Goal: Task Accomplishment & Management: Use online tool/utility

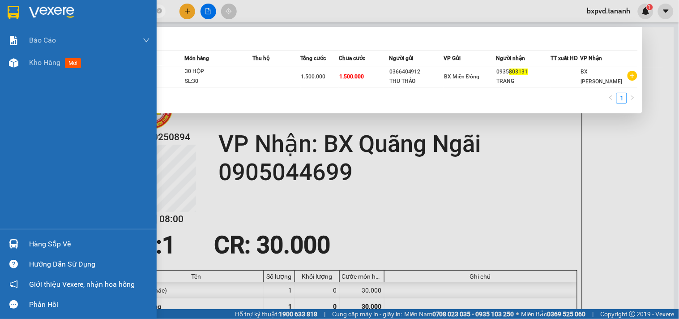
drag, startPoint x: 96, startPoint y: 7, endPoint x: 0, endPoint y: 9, distance: 95.8
click at [0, 9] on section "Kết quả tìm kiếm ( 1 ) Bộ lọc Mã ĐH Trạng thái Món hàng Thu hộ Tổng cước Chưa c…" at bounding box center [339, 159] width 679 height 319
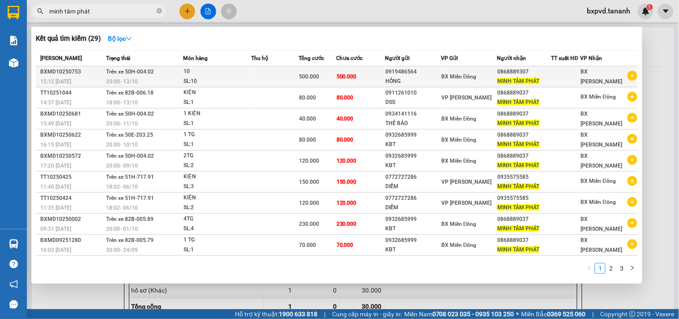
type input "minh tâm phát"
click at [120, 76] on td "Trên xe 50H-004.02 20:00 [DATE]" at bounding box center [143, 76] width 79 height 21
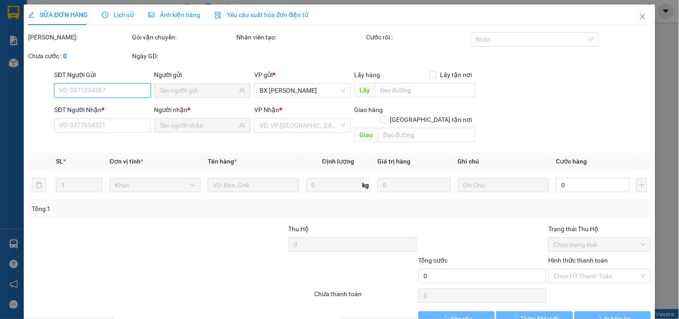
type input "0919486564"
type input "HỒNG"
type input "0868889307"
type input "MINH TÂM PHÁT"
type input "500.000"
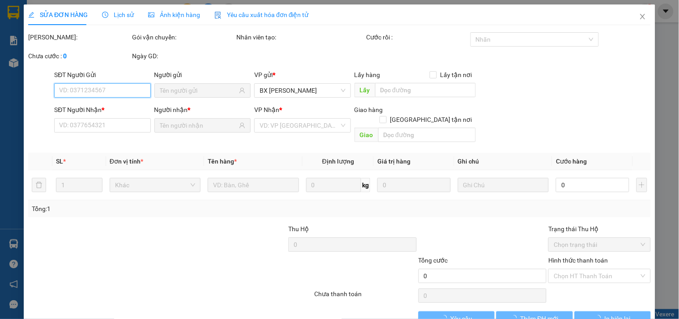
type input "500.000"
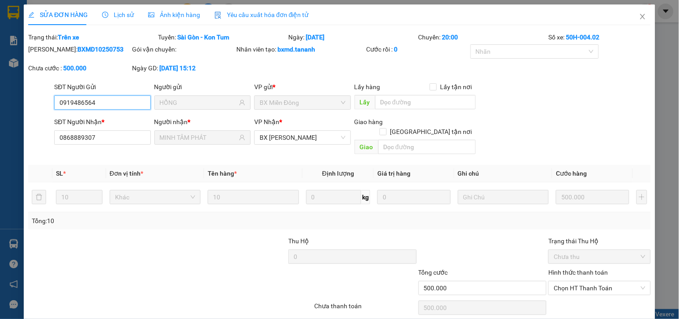
scroll to position [26, 0]
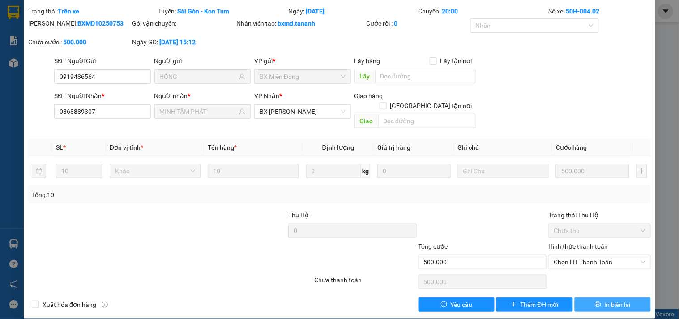
click at [605, 299] on span "In biên lai" at bounding box center [618, 304] width 26 height 10
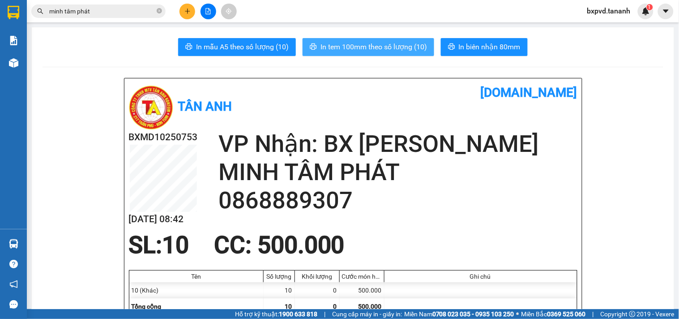
click at [428, 51] on button "In tem 100mm theo số lượng (10)" at bounding box center [369, 47] width 132 height 18
click at [83, 5] on span "minh tâm phát" at bounding box center [98, 10] width 134 height 13
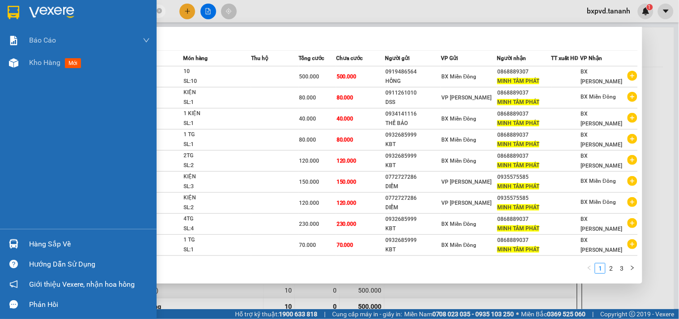
drag, startPoint x: 101, startPoint y: 11, endPoint x: 0, endPoint y: 7, distance: 100.8
click at [0, 7] on section "Kết quả tìm kiếm ( 29 ) Bộ lọc Mã ĐH Trạng thái Món hàng Thu hộ Tổng cước Chưa …" at bounding box center [339, 159] width 679 height 319
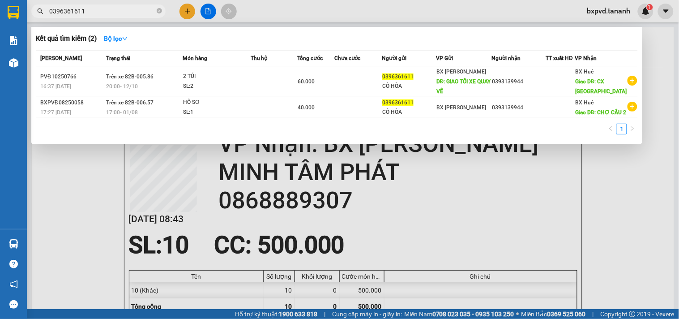
type input "0396361611"
